Goal: Navigation & Orientation: Go to known website

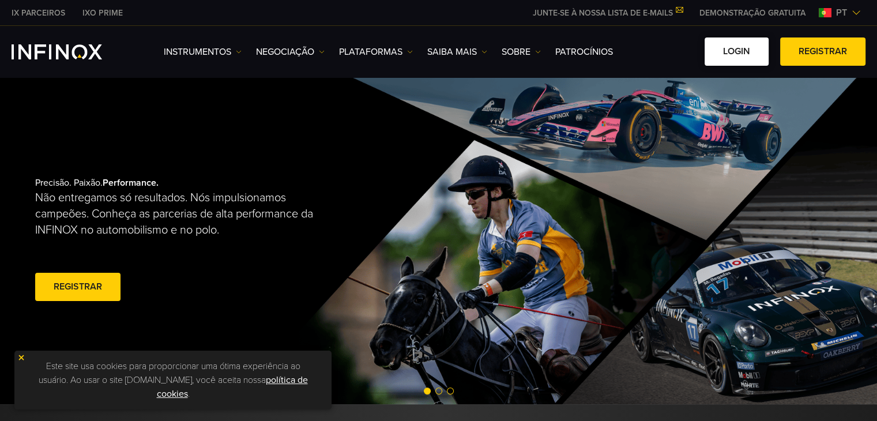
click at [743, 54] on link "Login" at bounding box center [737, 51] width 64 height 28
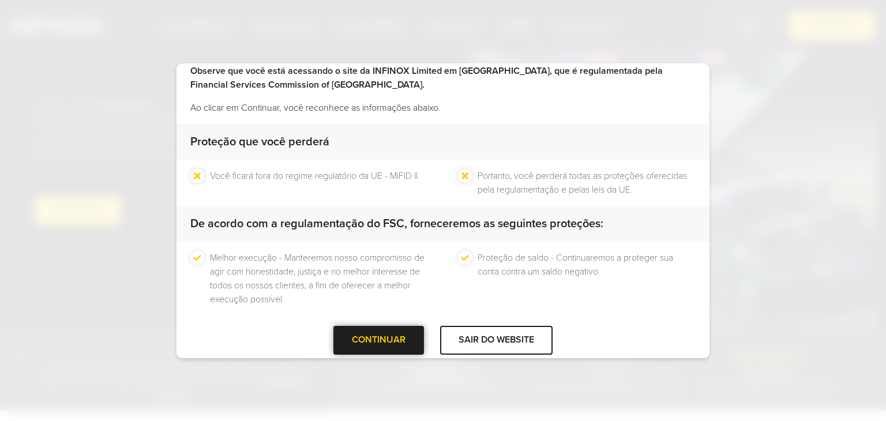
click at [379, 340] on div at bounding box center [379, 340] width 0 height 0
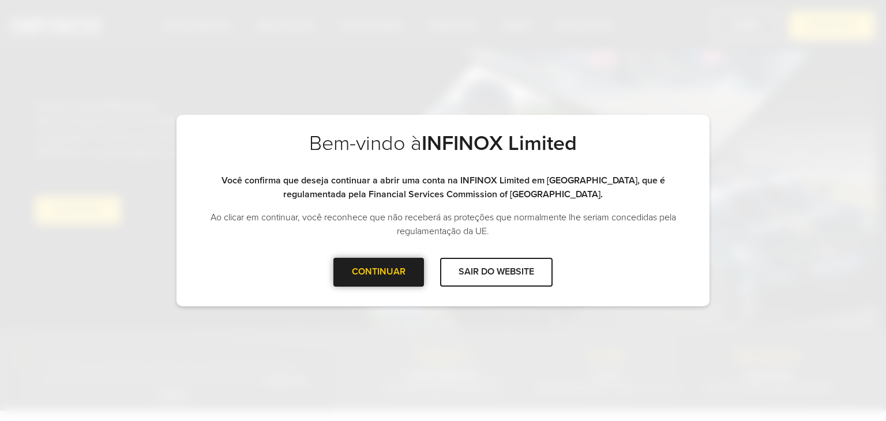
click at [379, 272] on div at bounding box center [379, 272] width 0 height 0
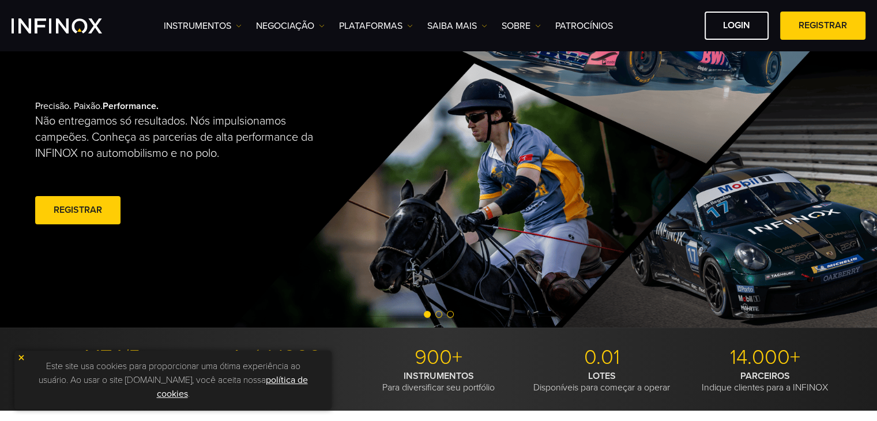
click at [24, 359] on img at bounding box center [21, 358] width 8 height 8
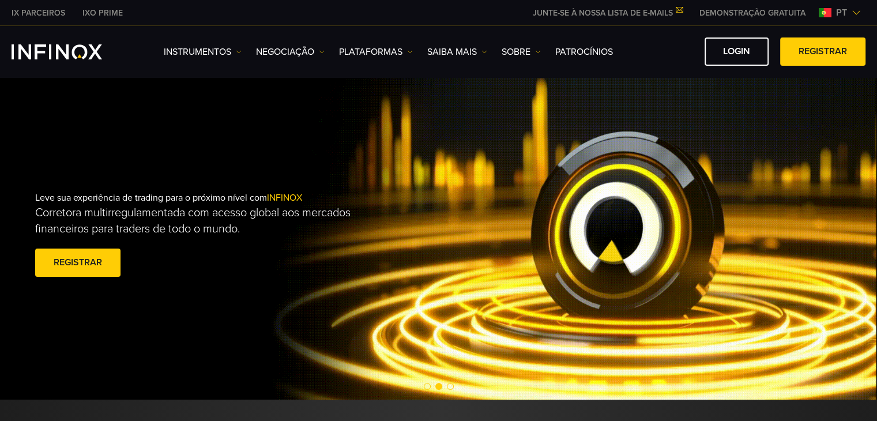
click at [845, 7] on span "pt" at bounding box center [842, 13] width 20 height 14
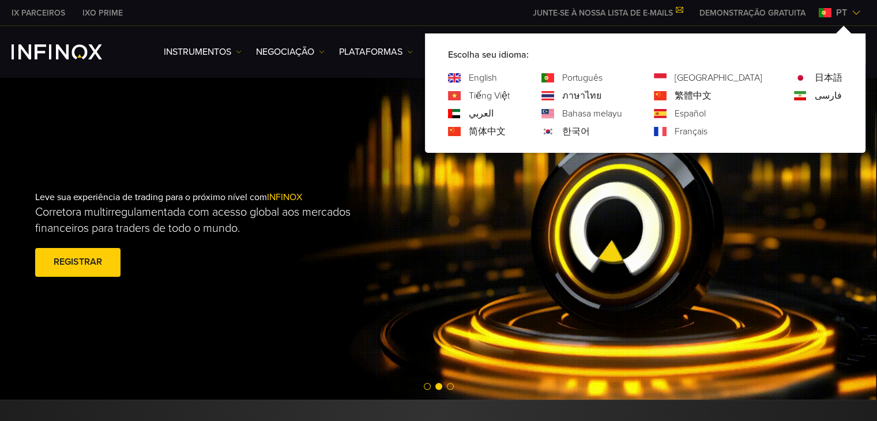
click at [706, 115] on link "Español" at bounding box center [690, 114] width 31 height 14
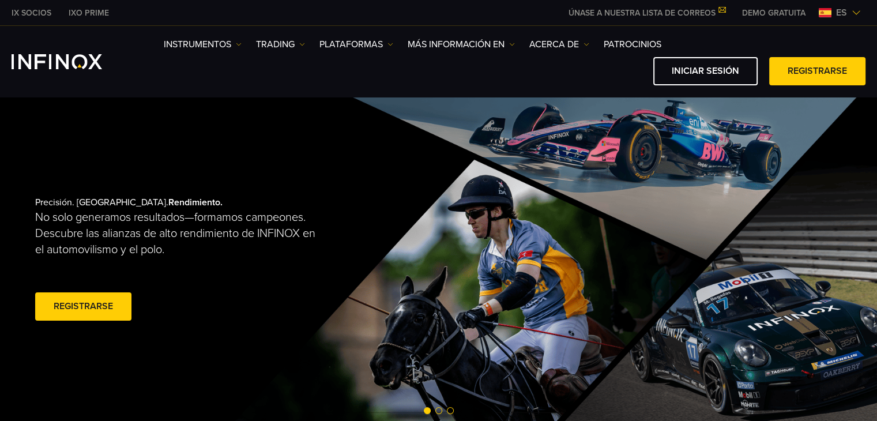
click at [618, 185] on div "Precisión. Pasión. Rendimiento. No solo generamos resultados—formamos campeones…" at bounding box center [439, 260] width 830 height 328
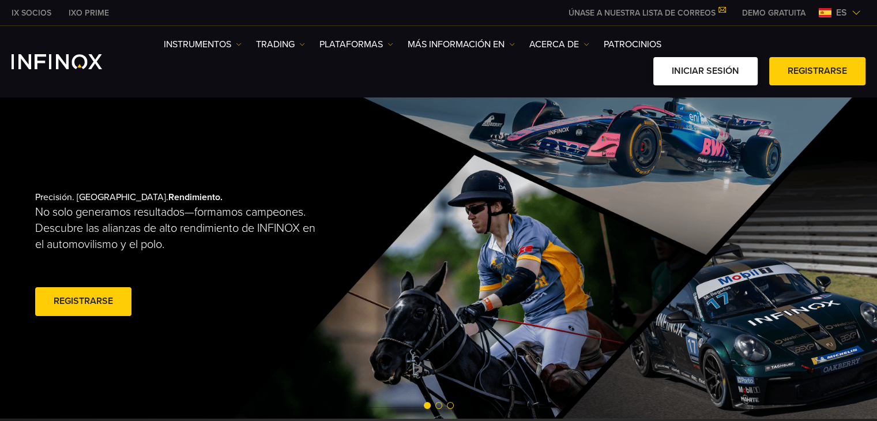
click at [678, 72] on link "Iniciar sesión" at bounding box center [705, 71] width 104 height 28
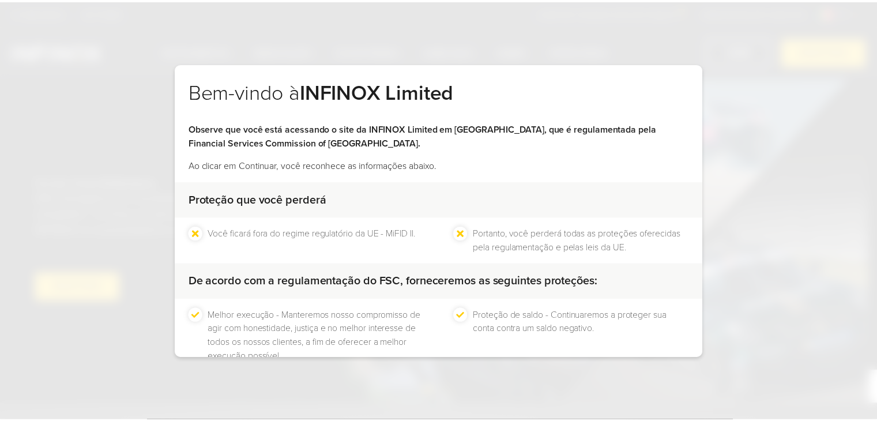
scroll to position [74, 0]
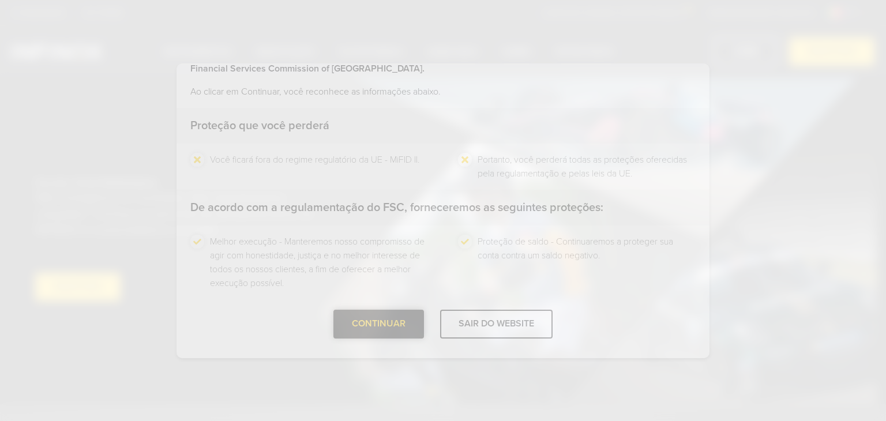
click at [390, 320] on div "CONTINUAR" at bounding box center [378, 324] width 91 height 28
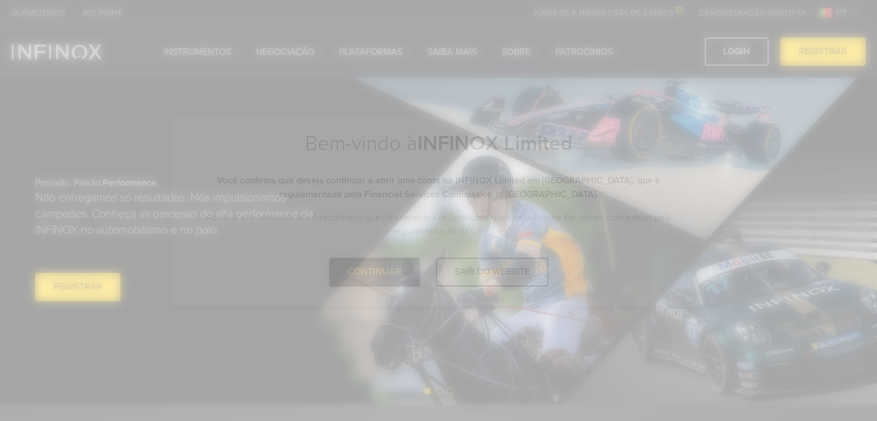
scroll to position [0, 0]
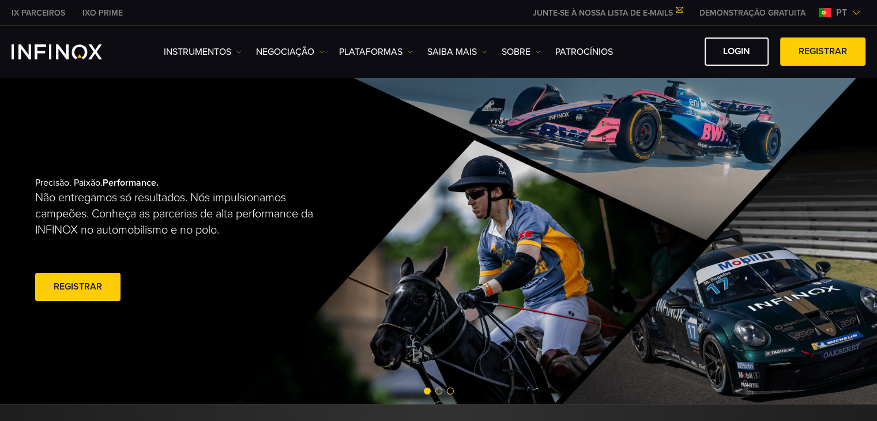
click at [837, 12] on span "pt" at bounding box center [842, 13] width 20 height 14
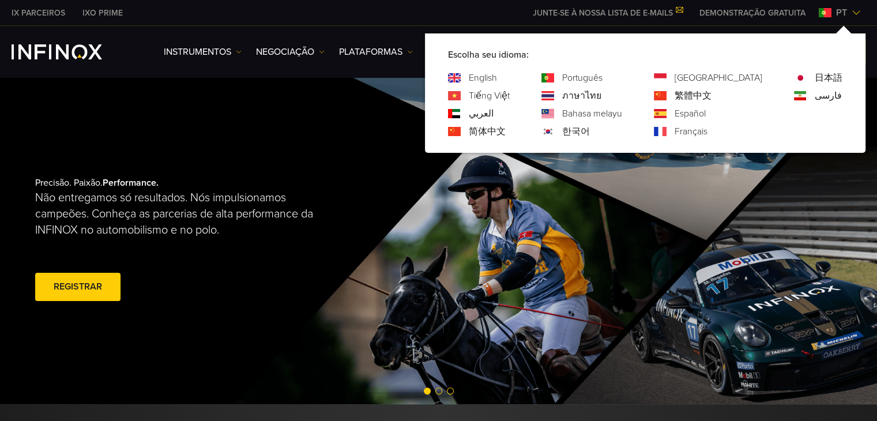
click at [706, 114] on link "Español" at bounding box center [690, 114] width 31 height 14
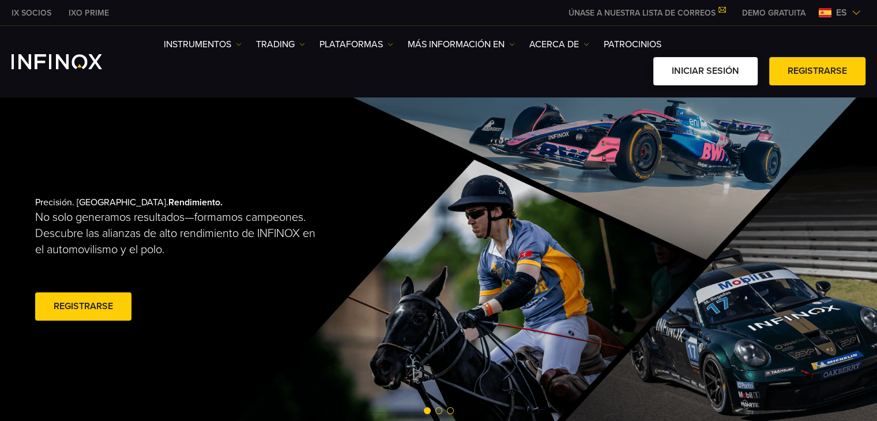
click at [687, 67] on link "Iniciar sesión" at bounding box center [705, 71] width 104 height 28
